Goal: Transaction & Acquisition: Obtain resource

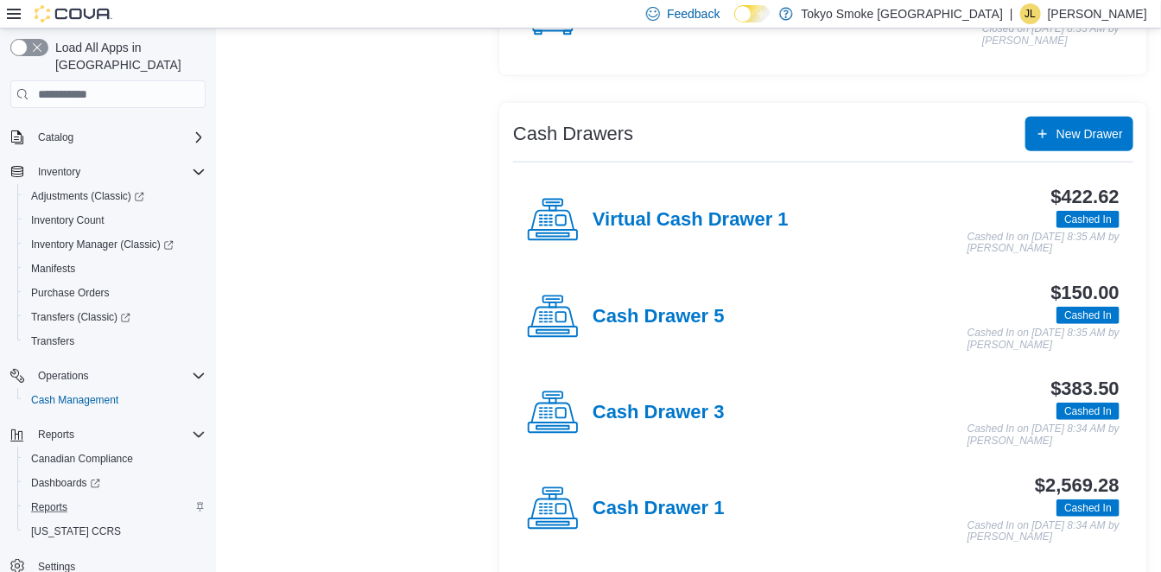
scroll to position [464, 0]
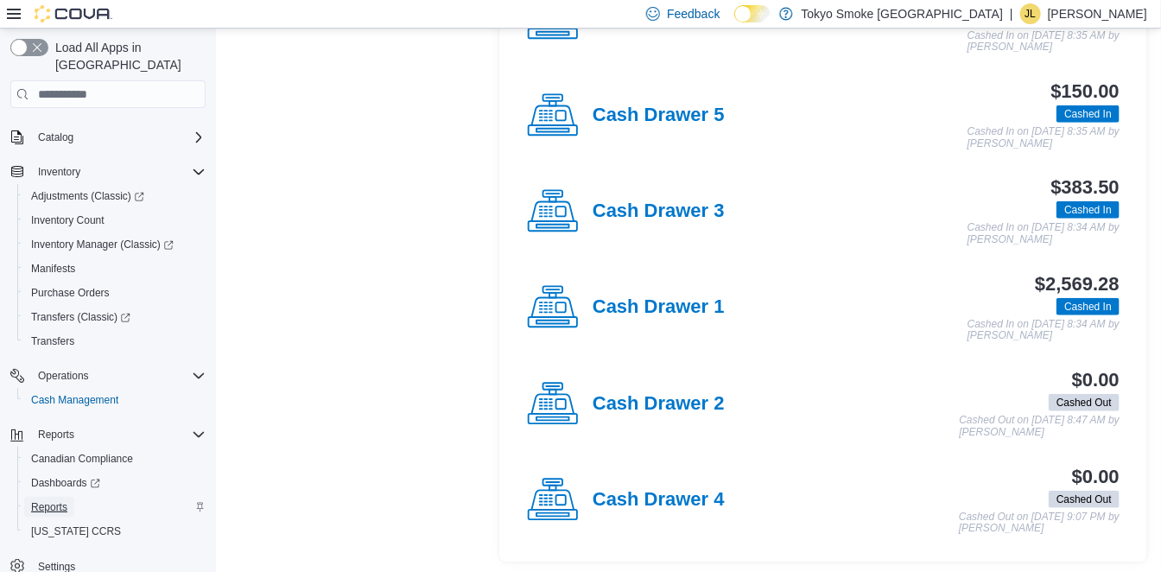
click at [50, 500] on span "Reports" at bounding box center [49, 507] width 36 height 14
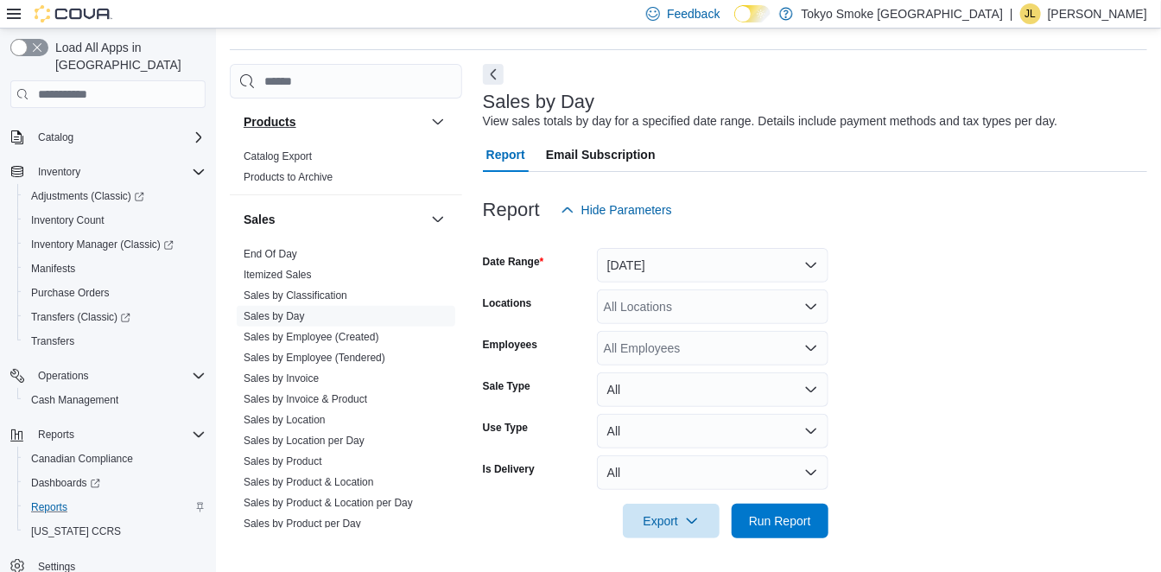
scroll to position [1056, 0]
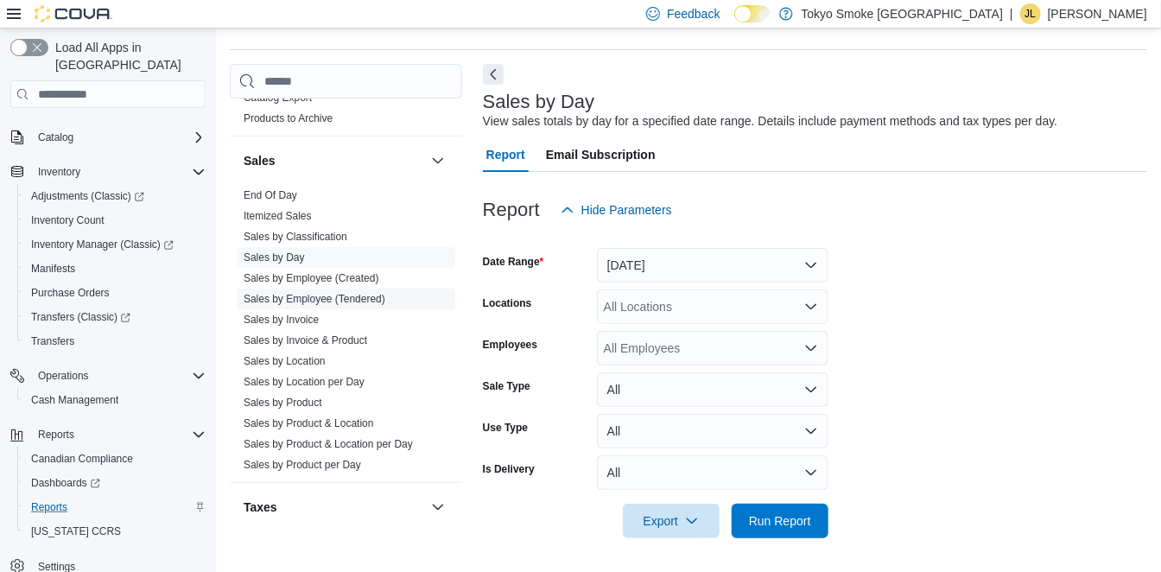
click at [345, 293] on link "Sales by Employee (Tendered)" at bounding box center [315, 299] width 142 height 12
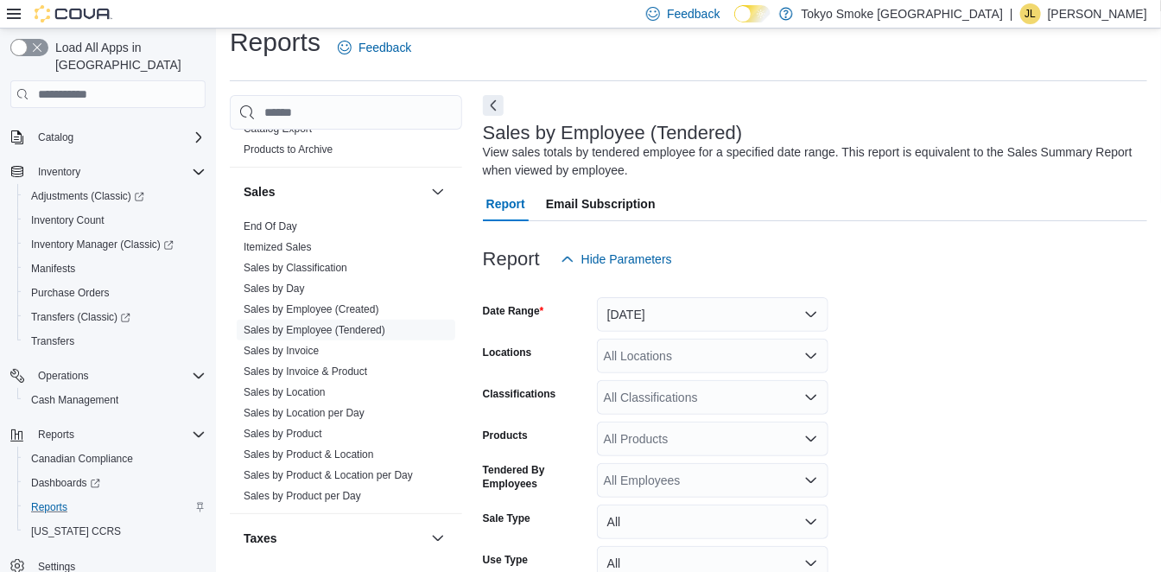
scroll to position [57, 0]
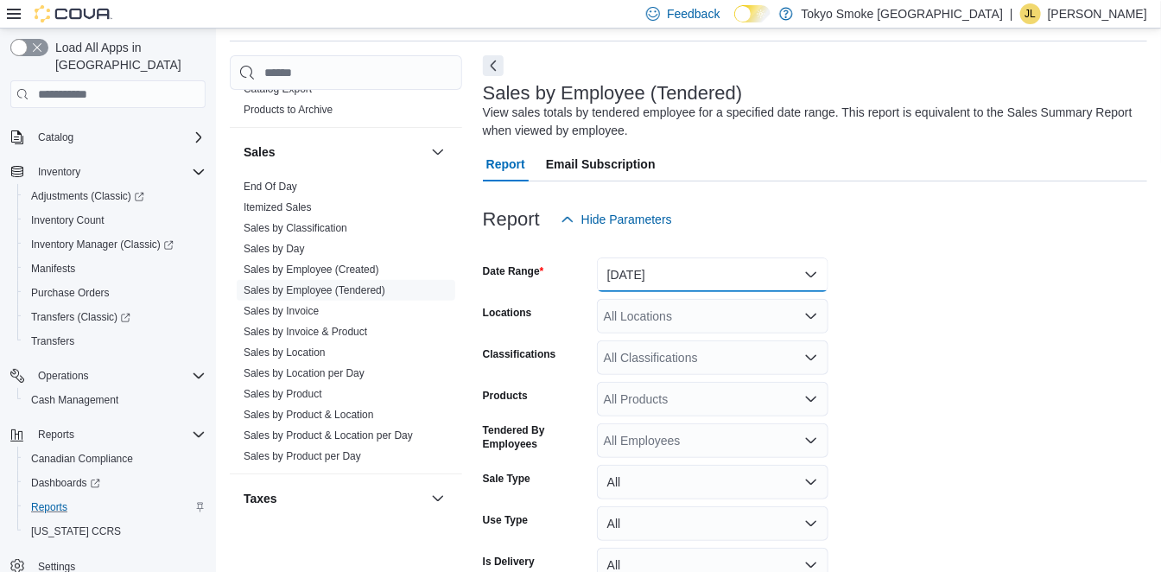
click at [745, 281] on button "[DATE]" at bounding box center [713, 274] width 232 height 35
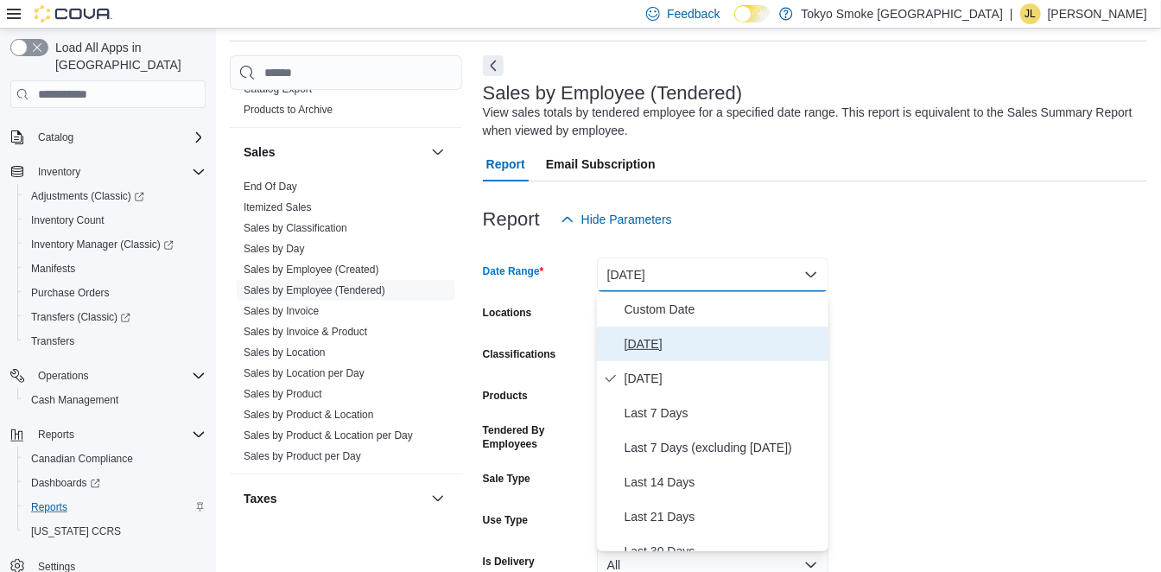
click at [714, 340] on span "[DATE]" at bounding box center [723, 343] width 197 height 21
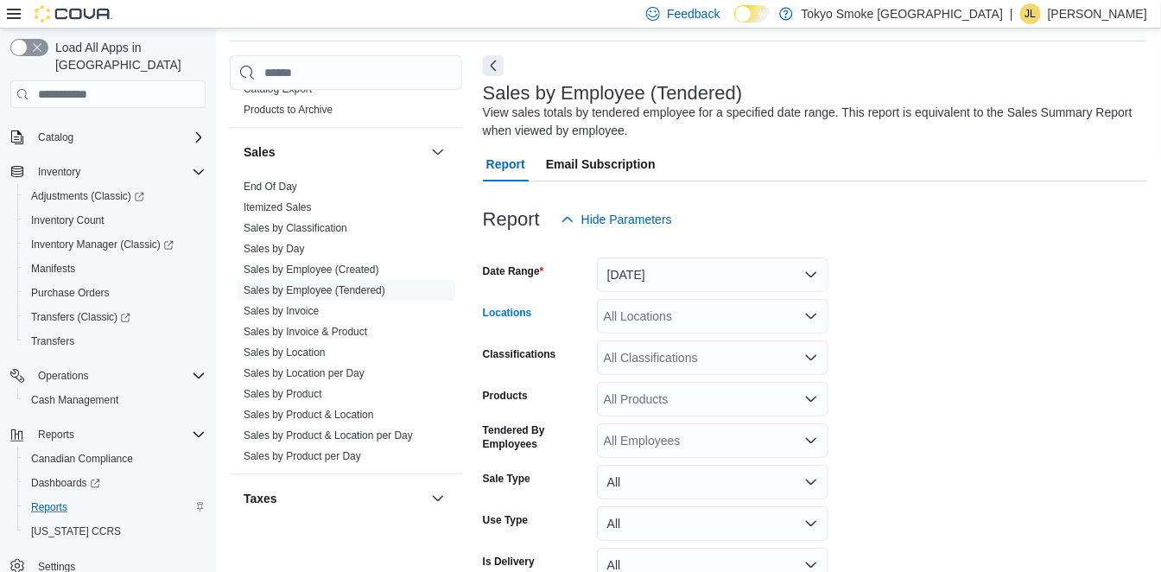
click at [707, 306] on div "All Locations" at bounding box center [713, 316] width 232 height 35
type input "***"
click at [722, 345] on div "[PERSON_NAME]" at bounding box center [712, 345] width 211 height 17
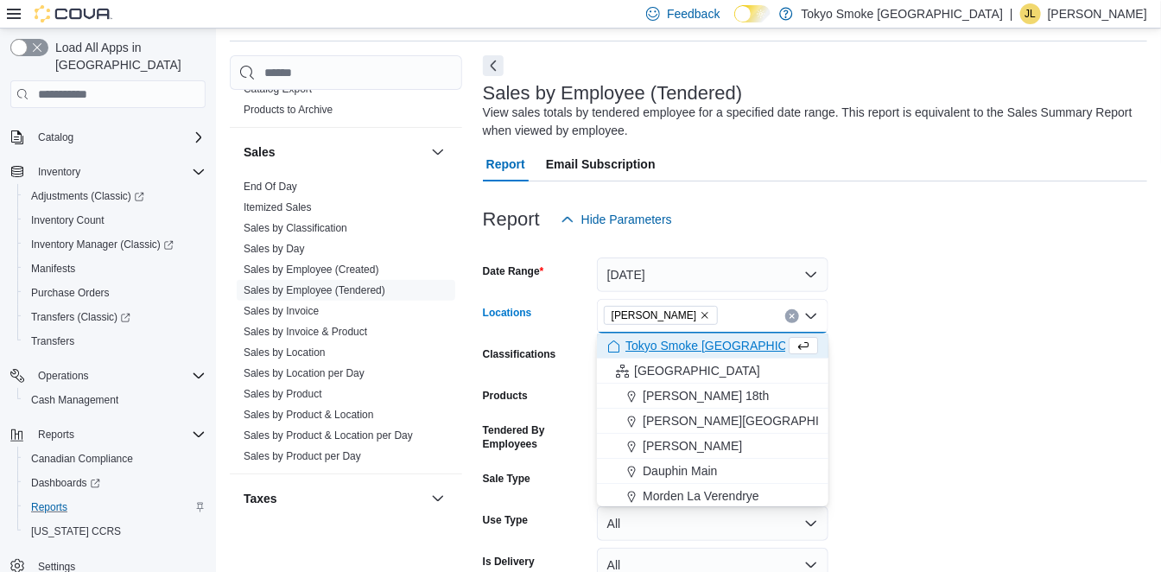
click at [931, 277] on form "Date Range [DATE] Locations [GEOGRAPHIC_DATA] King Combo box. Selected. Oshawa …" at bounding box center [815, 434] width 664 height 394
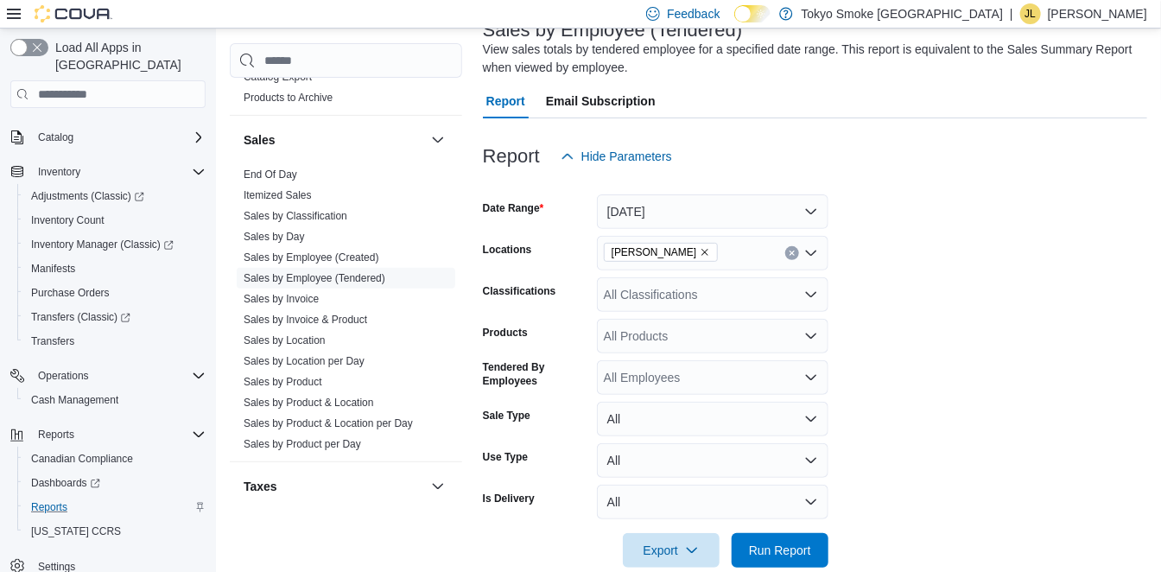
scroll to position [149, 0]
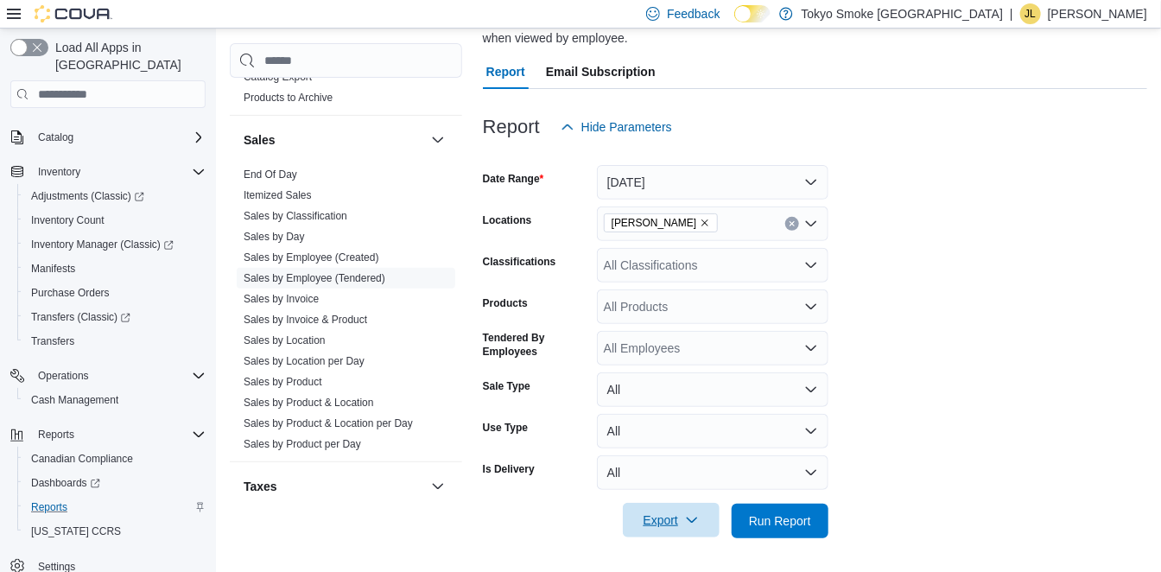
click at [672, 525] on span "Export" at bounding box center [671, 520] width 76 height 35
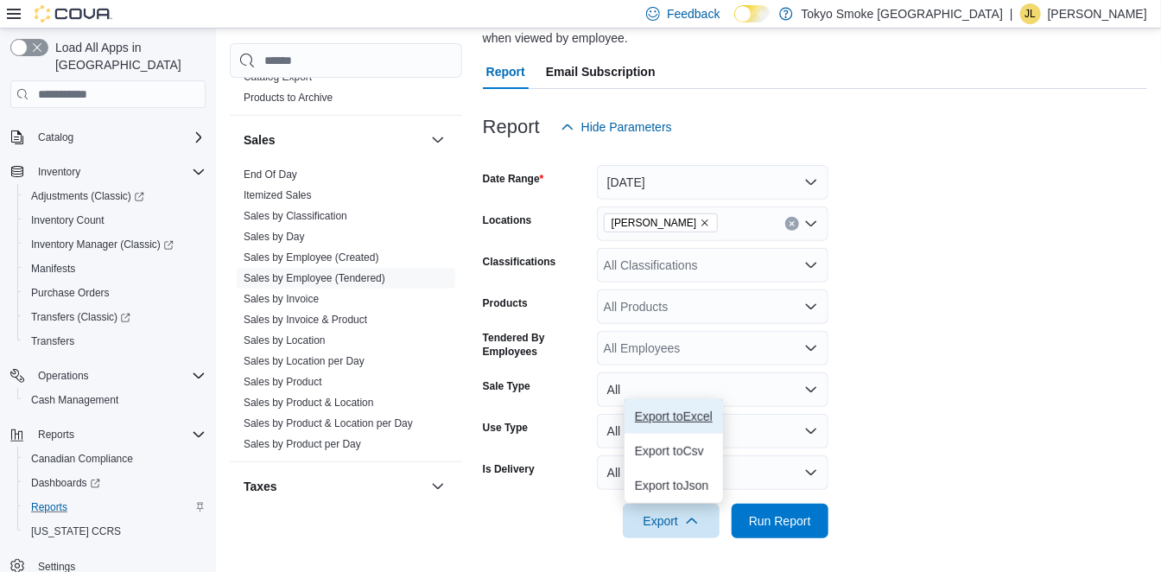
click at [660, 419] on span "Export to Excel" at bounding box center [674, 416] width 78 height 14
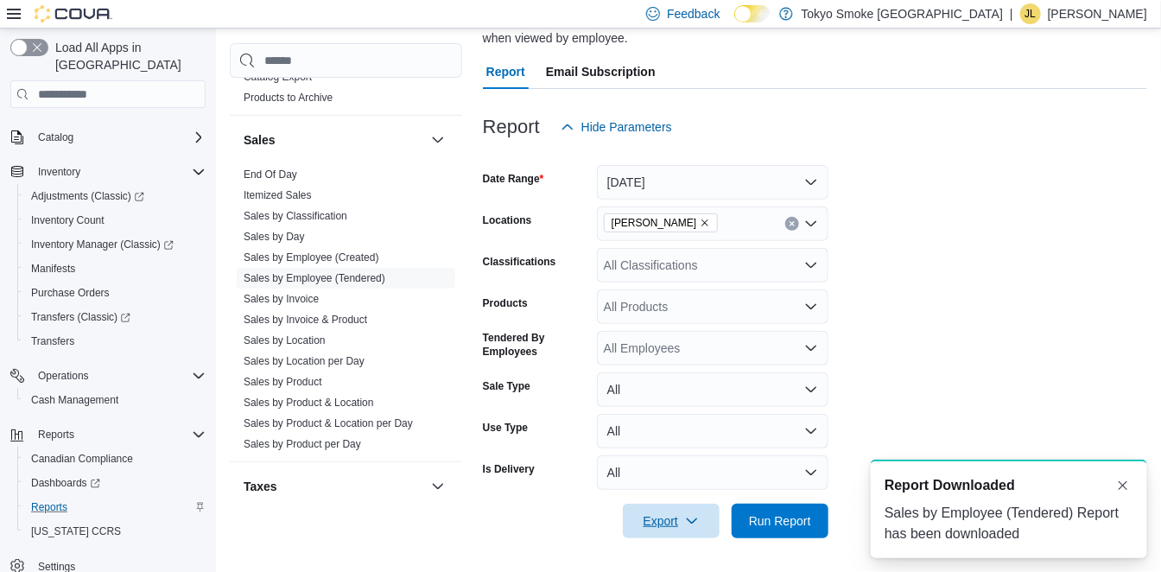
scroll to position [0, 0]
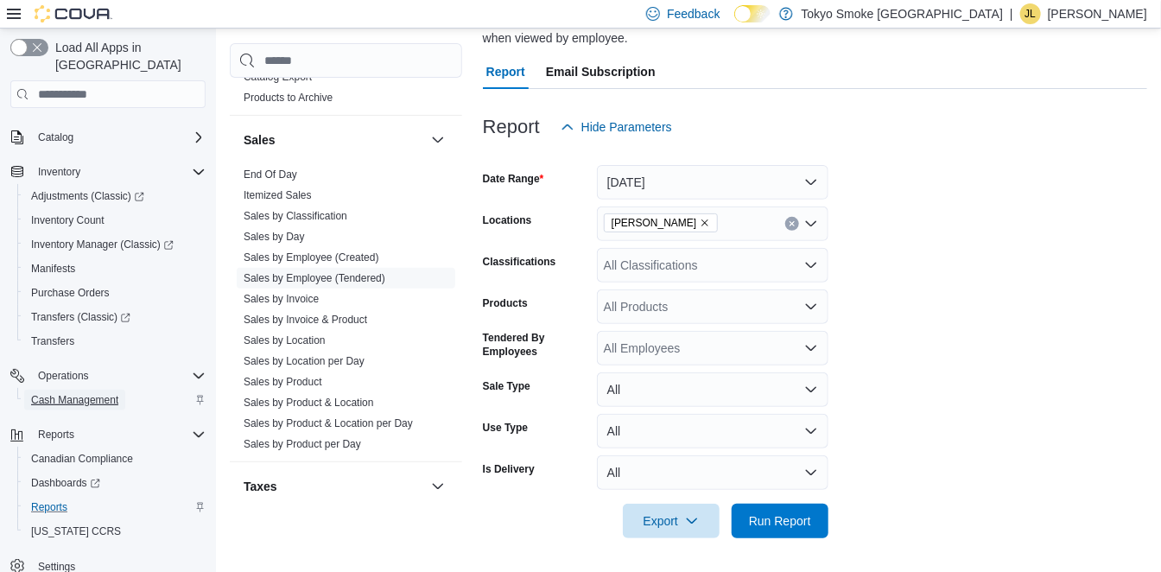
click at [82, 393] on span "Cash Management" at bounding box center [74, 400] width 87 height 14
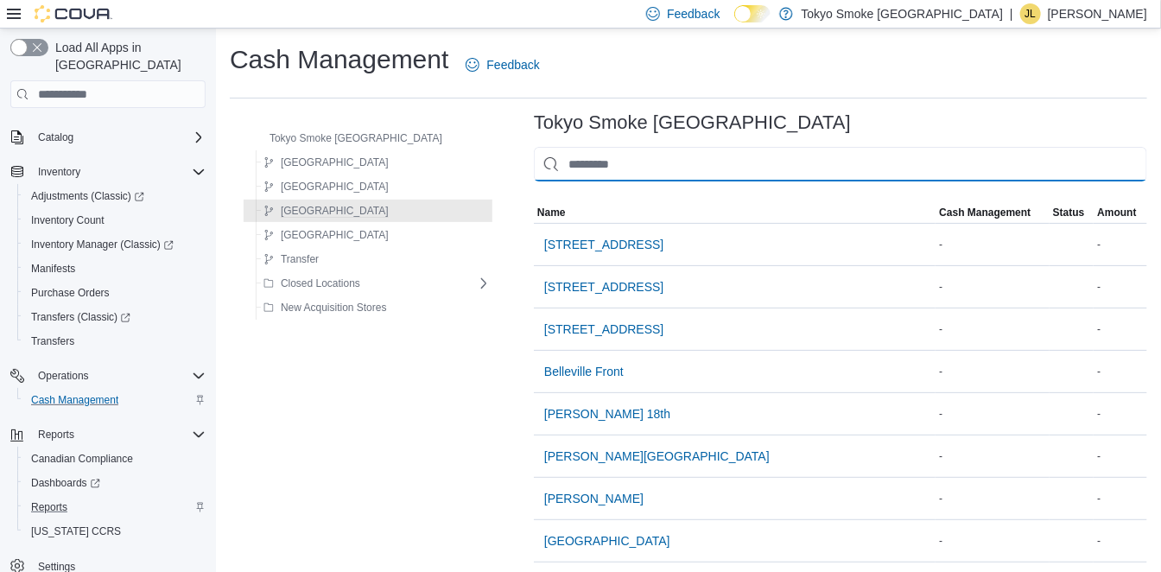
click at [596, 172] on input "This is a search bar. As you type, the results lower in the page will automatic…" at bounding box center [840, 164] width 613 height 35
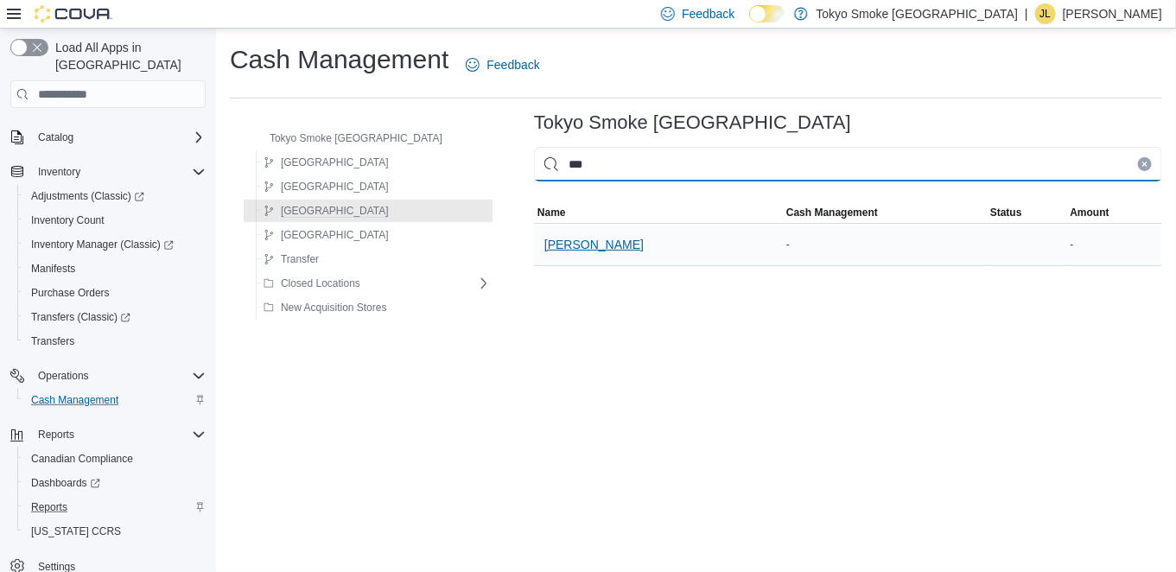
type input "***"
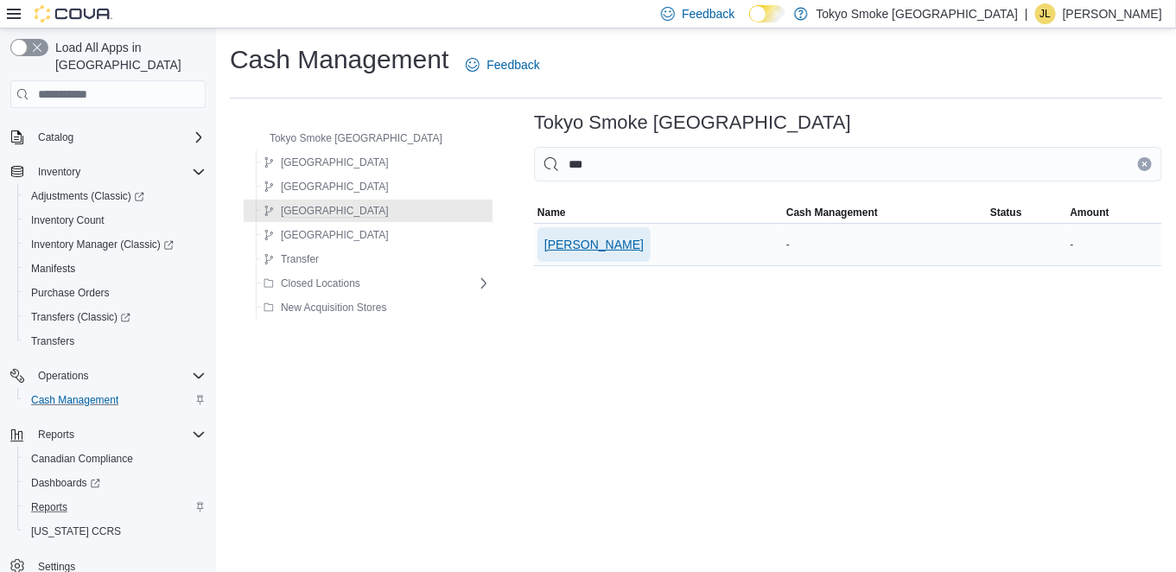
click at [544, 247] on span "[PERSON_NAME]" at bounding box center [593, 244] width 99 height 17
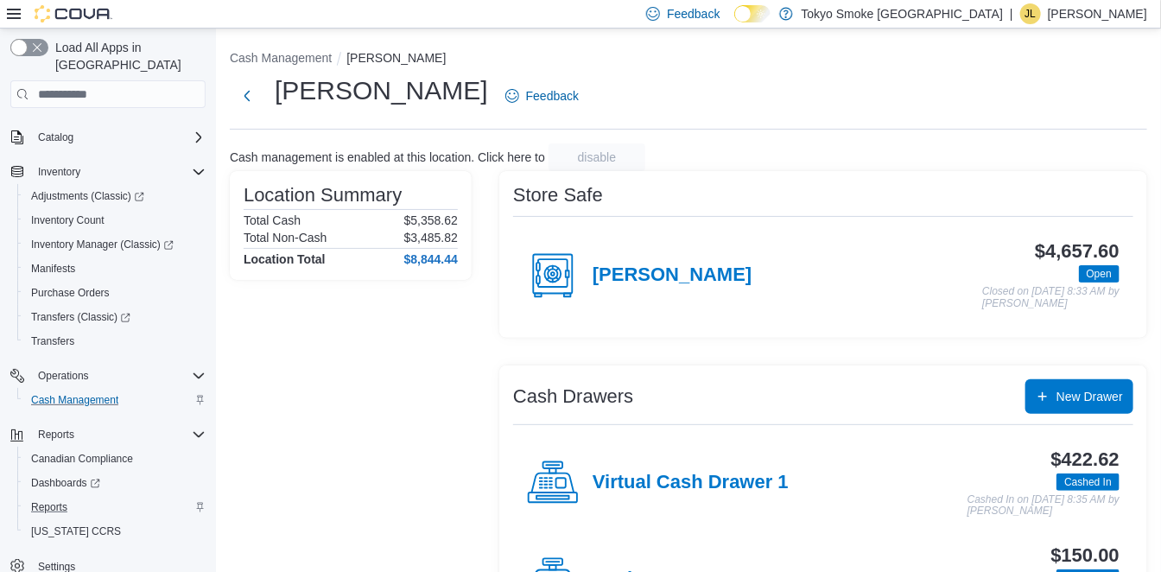
click at [1069, 3] on p "[PERSON_NAME]" at bounding box center [1097, 13] width 99 height 21
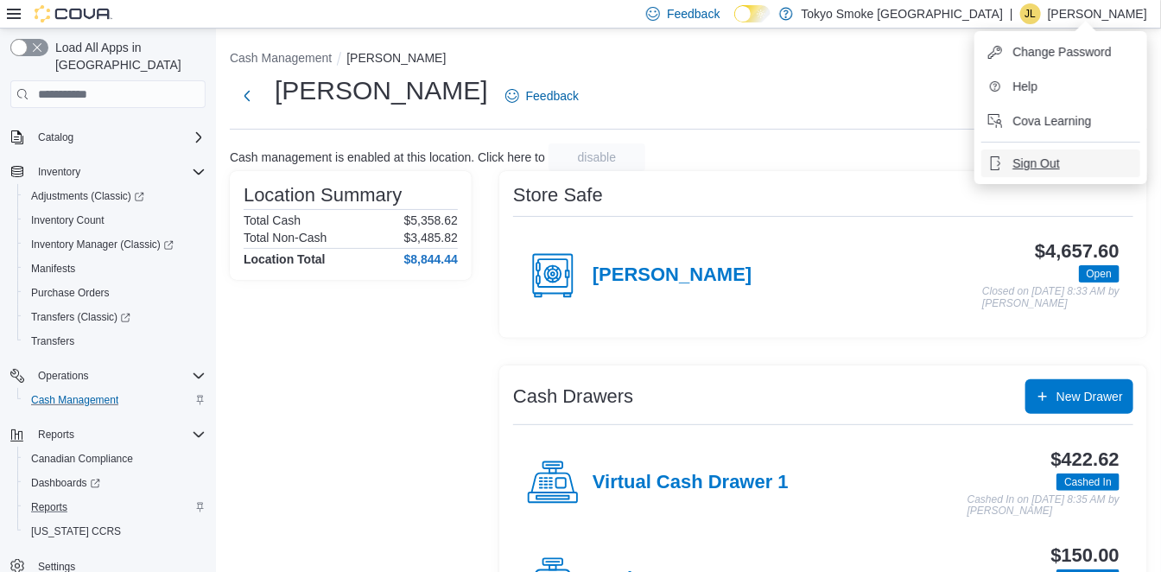
click at [1037, 162] on span "Sign Out" at bounding box center [1035, 163] width 47 height 17
